Goal: Task Accomplishment & Management: Manage account settings

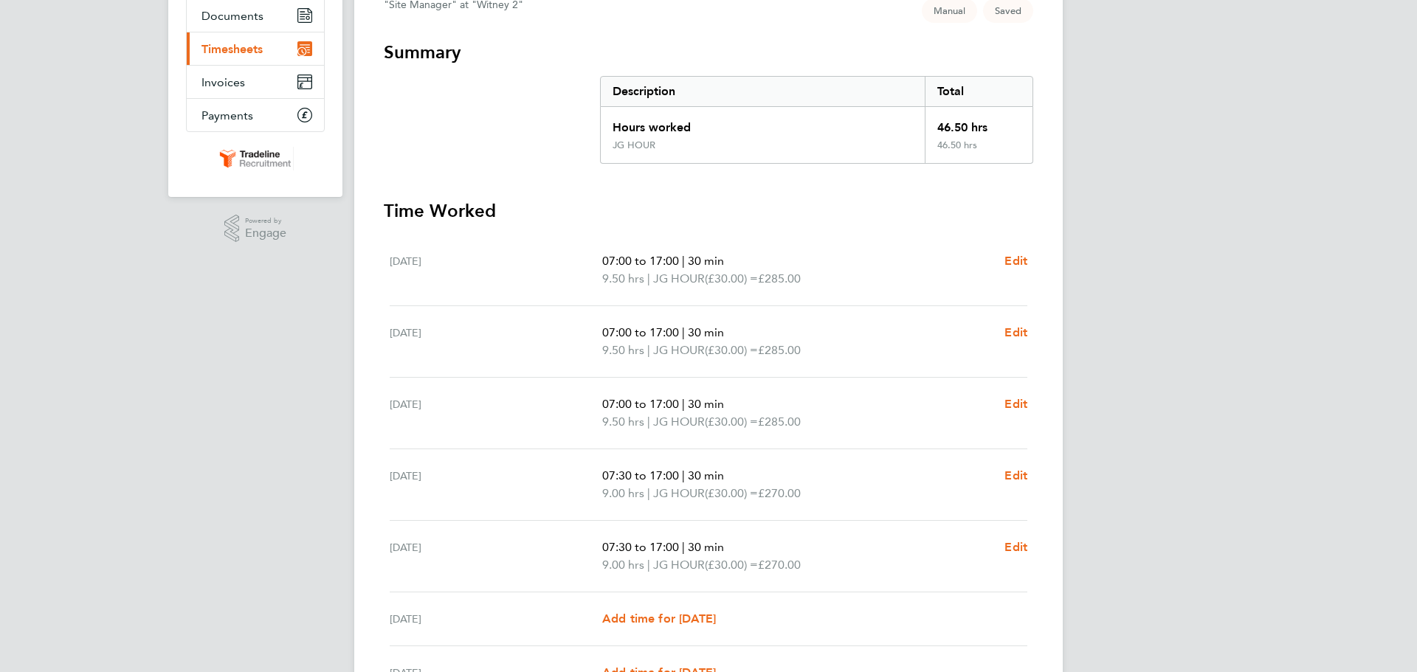
scroll to position [334, 0]
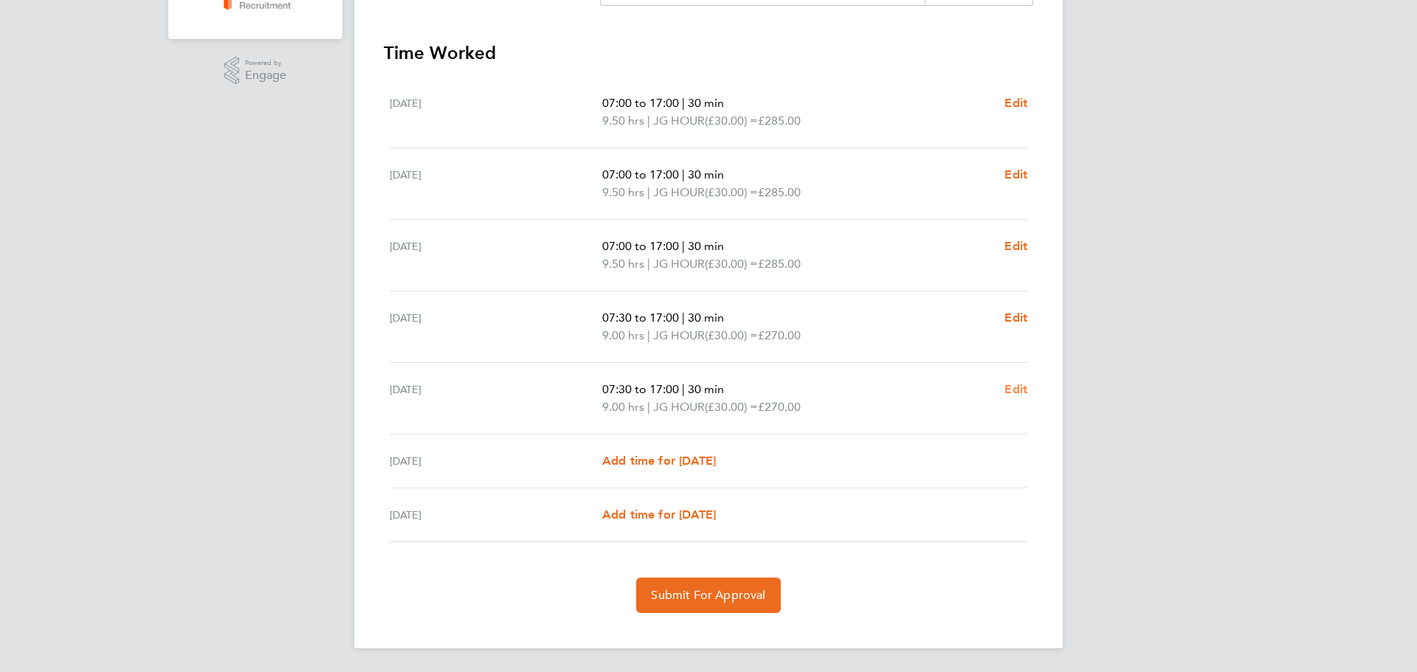
click at [1022, 391] on span "Edit" at bounding box center [1016, 389] width 23 height 14
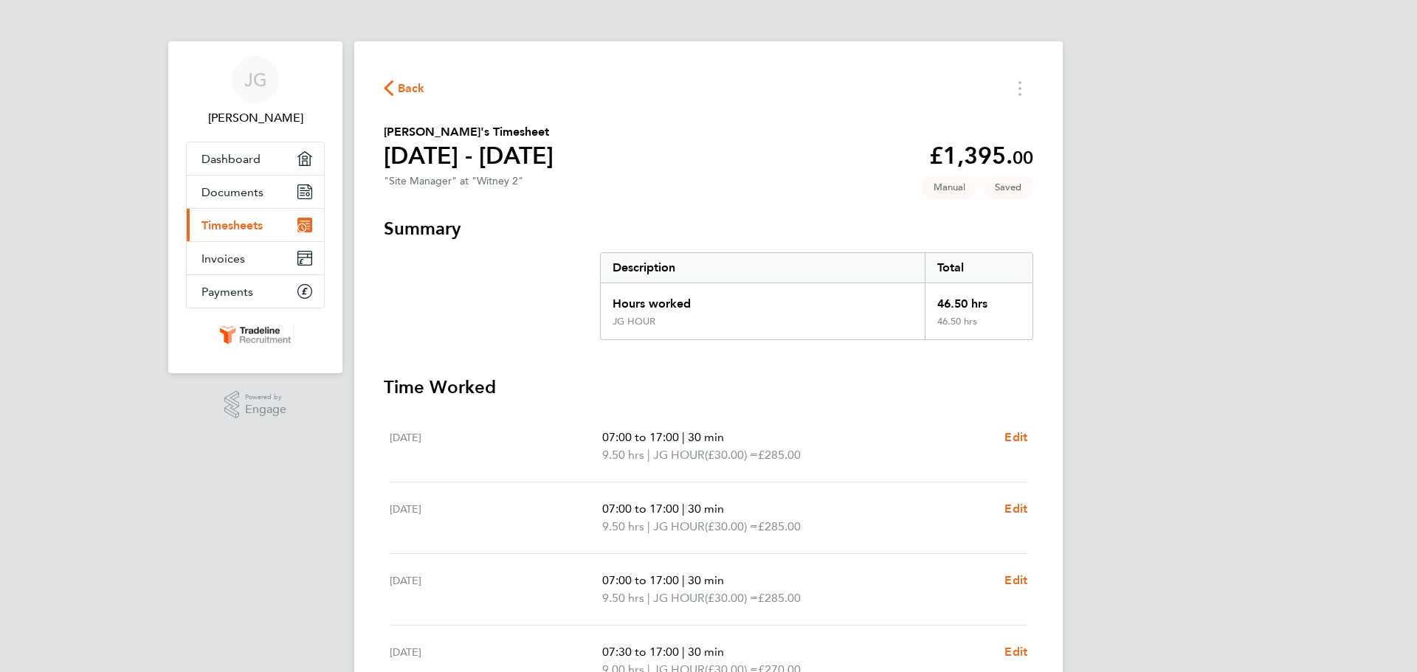
select select "30"
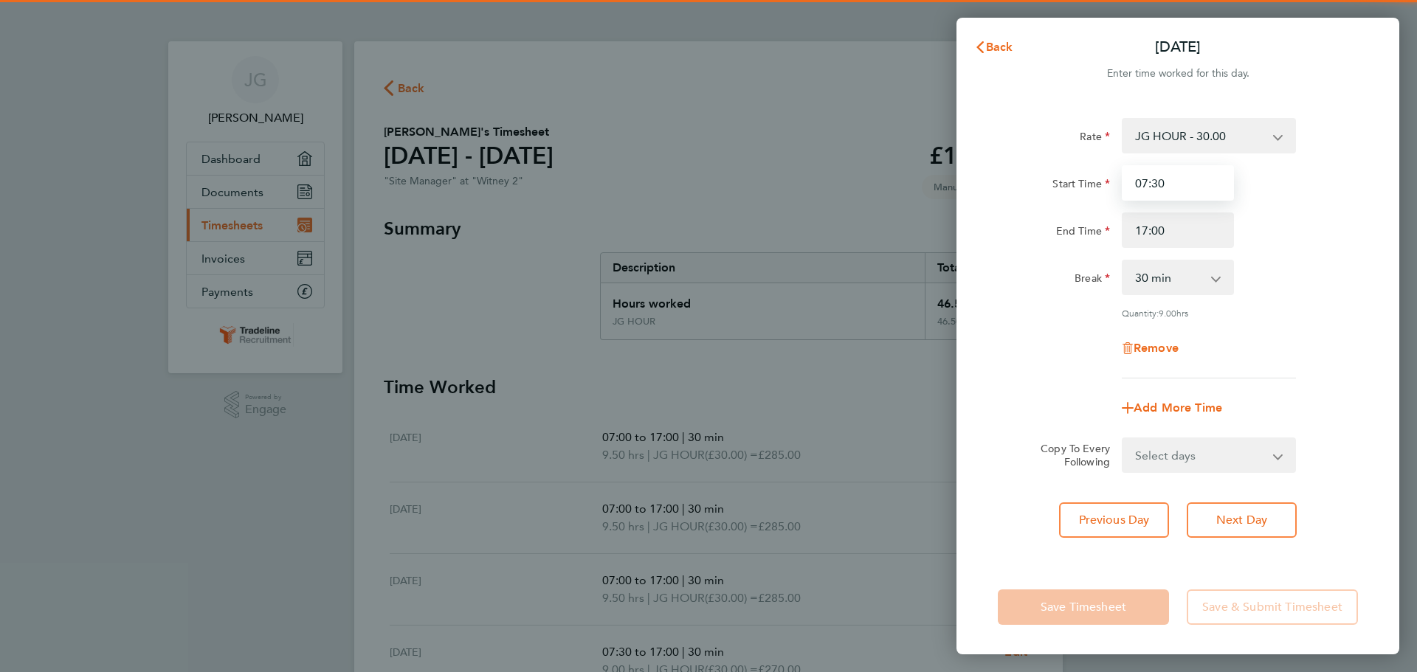
click at [1189, 185] on input "07:30" at bounding box center [1178, 182] width 112 height 35
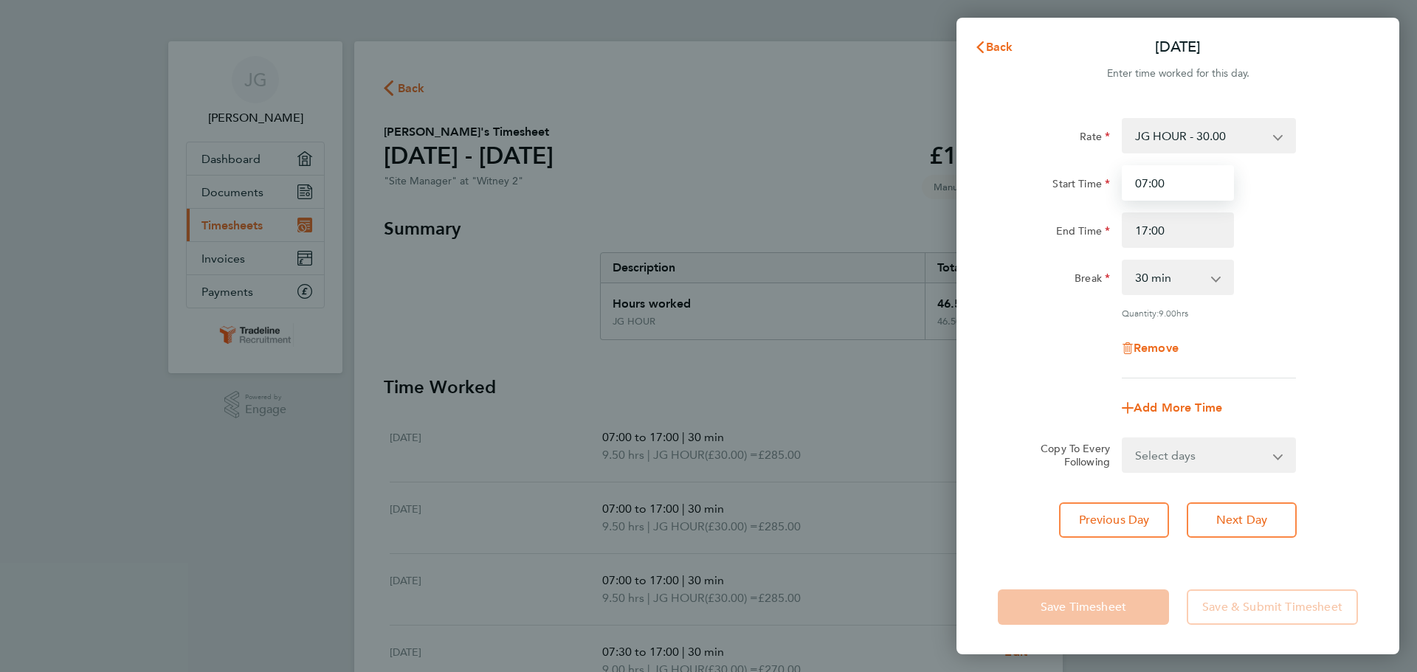
type input "07:00"
click at [1317, 195] on div "Start Time 07:00" at bounding box center [1178, 182] width 372 height 35
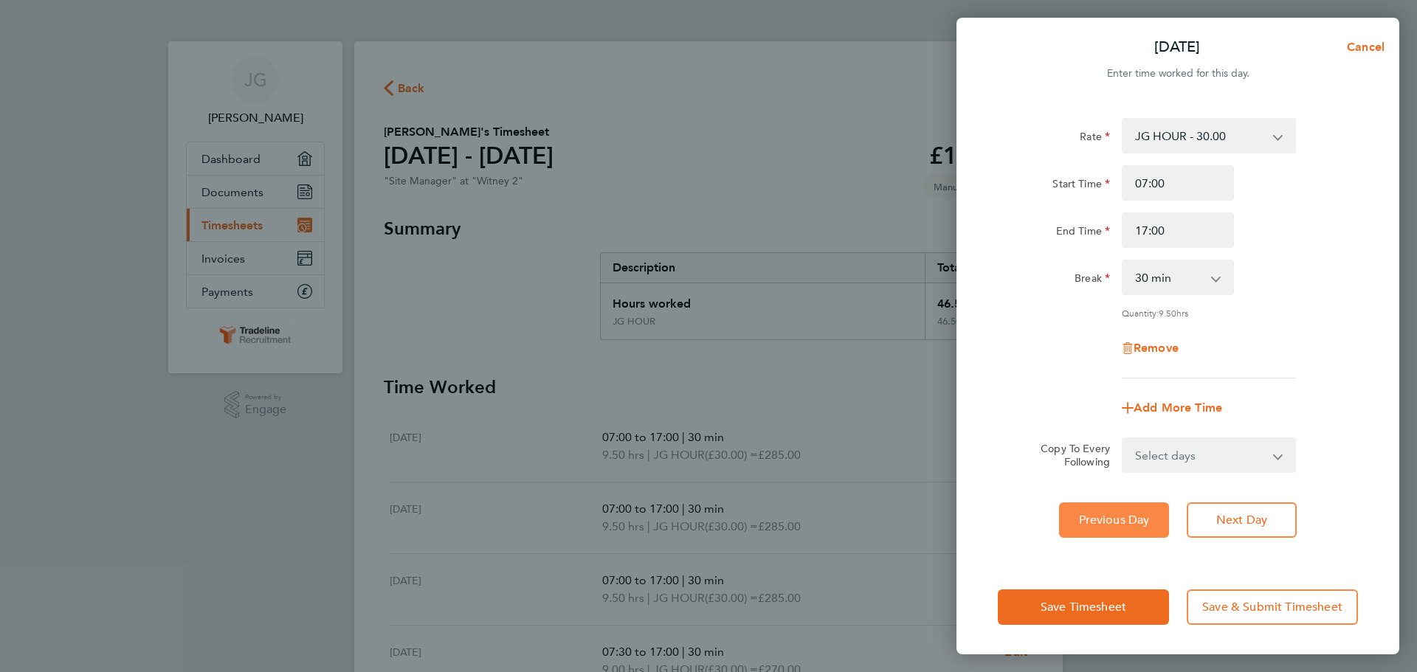
click at [1146, 523] on span "Previous Day" at bounding box center [1114, 520] width 71 height 15
select select "30"
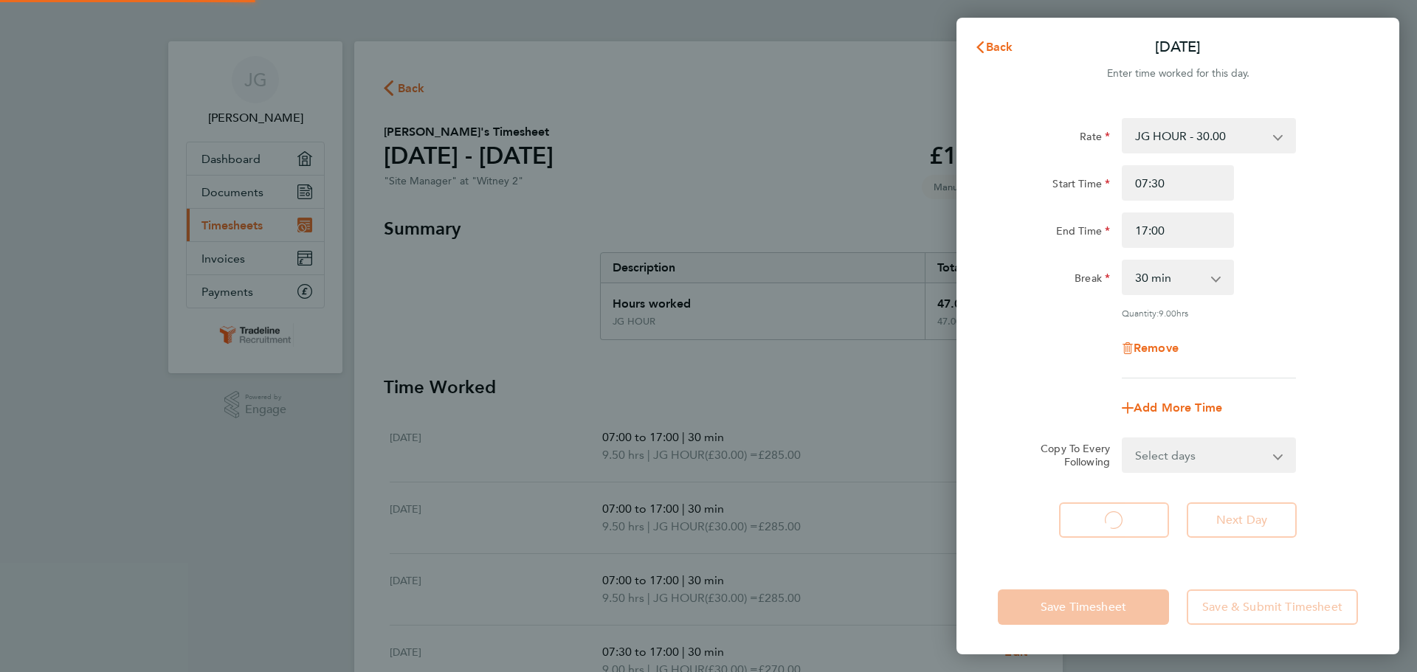
select select "30"
click at [995, 40] on span "Back" at bounding box center [999, 47] width 27 height 14
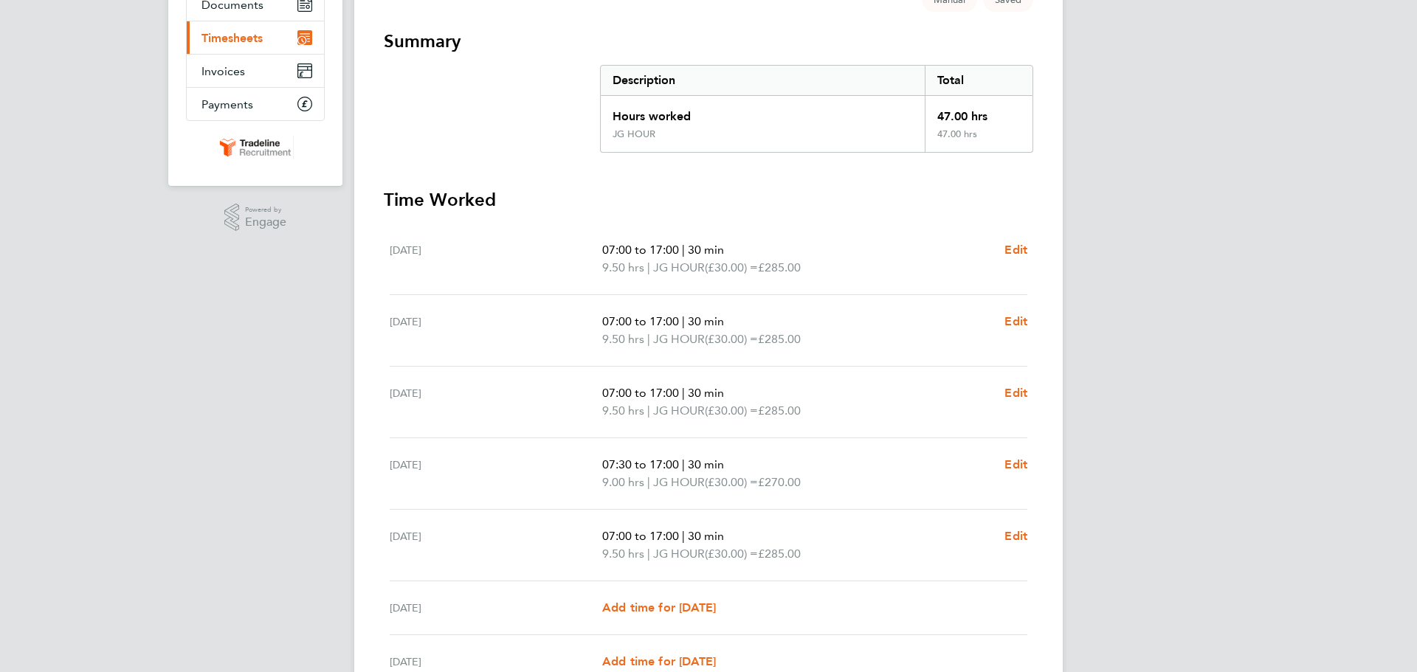
scroll to position [334, 0]
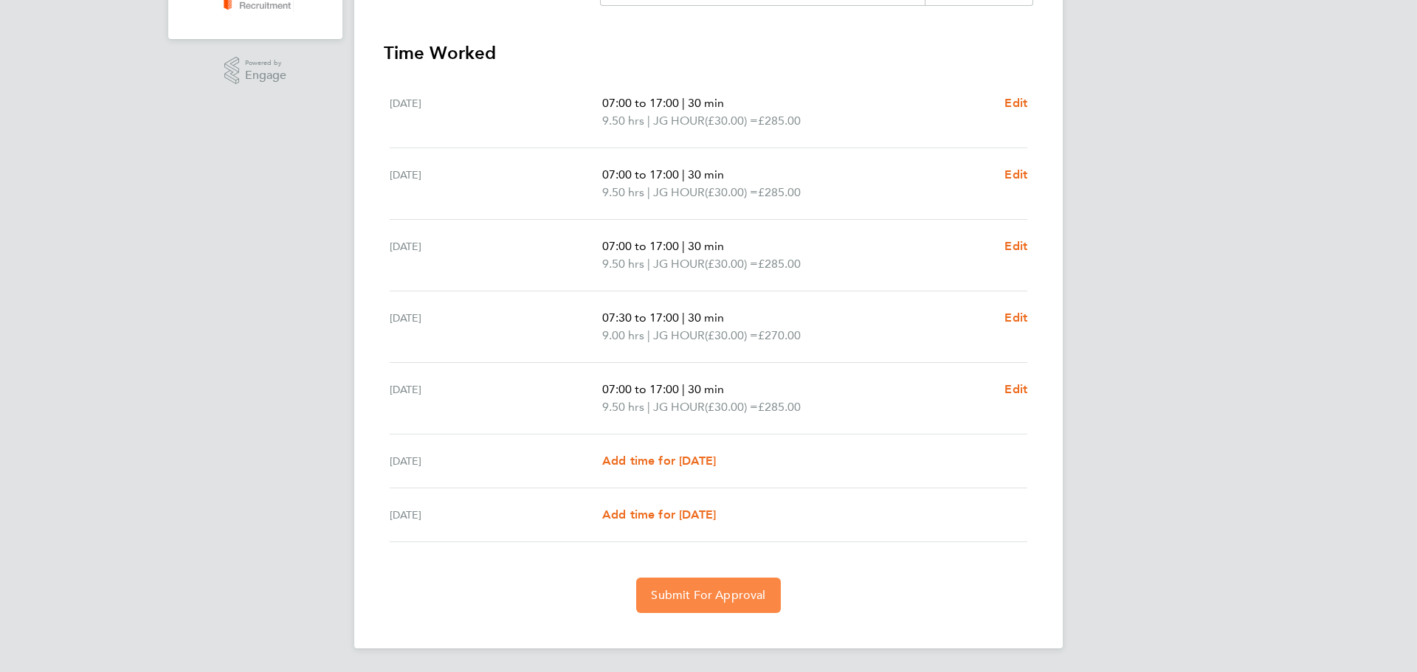
click at [678, 598] on span "Submit For Approval" at bounding box center [708, 595] width 114 height 15
